Goal: Transaction & Acquisition: Purchase product/service

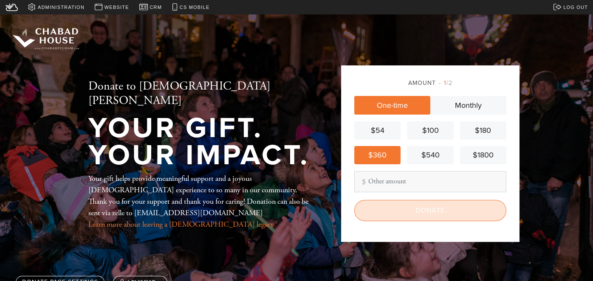
click at [417, 208] on input "Donate" at bounding box center [430, 210] width 152 height 21
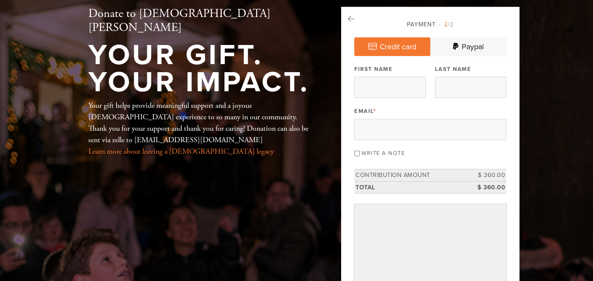
scroll to position [54, 0]
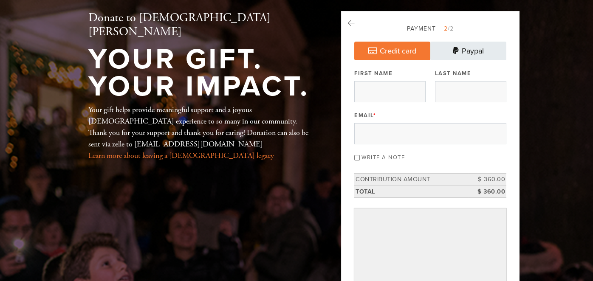
click at [483, 55] on link "Paypal" at bounding box center [469, 51] width 76 height 19
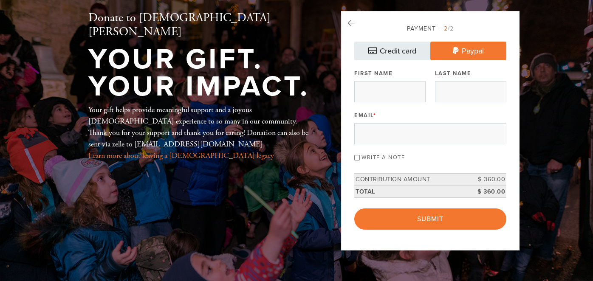
click at [386, 45] on link "Credit card" at bounding box center [392, 51] width 76 height 19
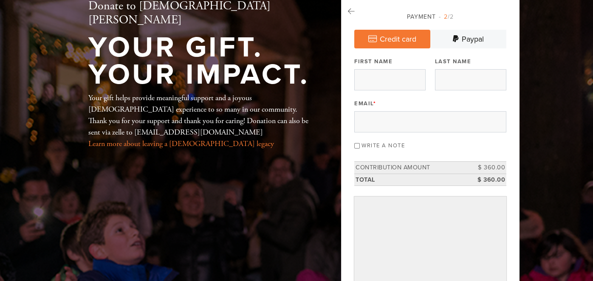
scroll to position [68, 0]
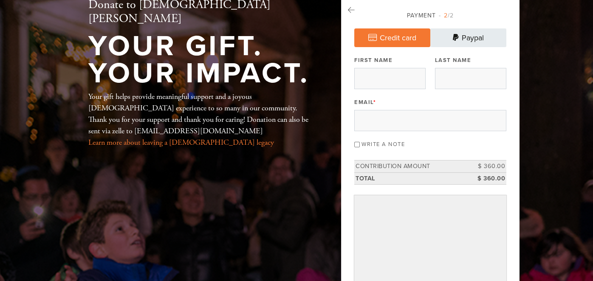
click at [462, 36] on link "Paypal" at bounding box center [469, 37] width 76 height 19
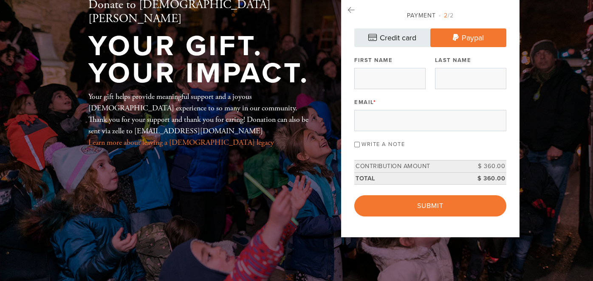
click at [404, 42] on link "Credit card" at bounding box center [392, 37] width 76 height 19
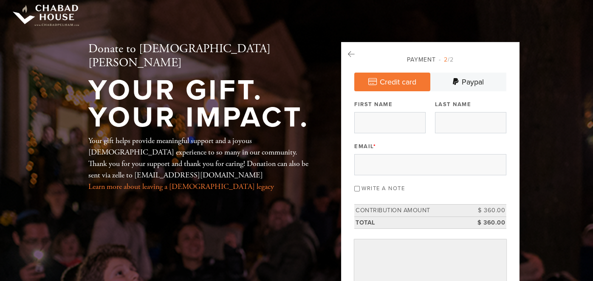
scroll to position [0, 0]
